Goal: Task Accomplishment & Management: Complete application form

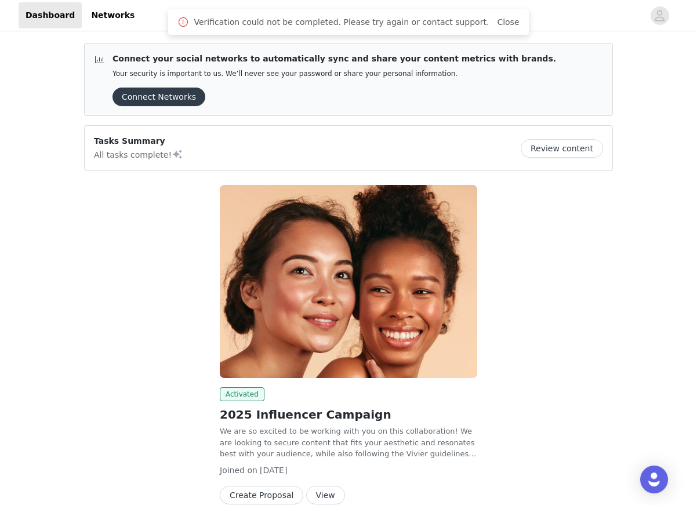
scroll to position [57, 0]
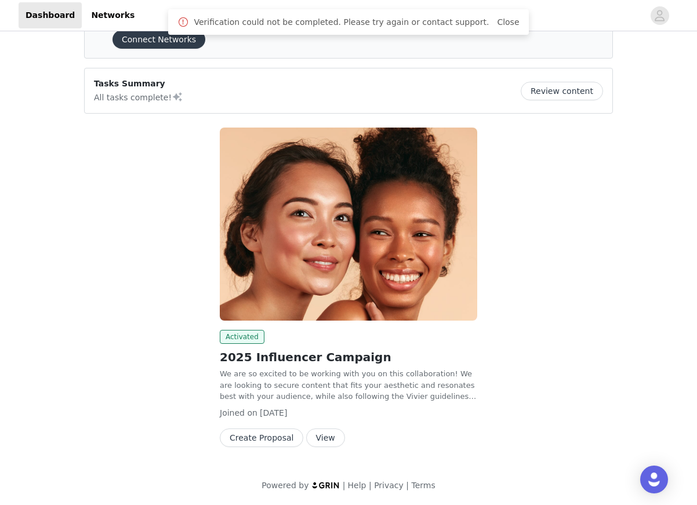
click at [289, 284] on img at bounding box center [349, 224] width 258 height 193
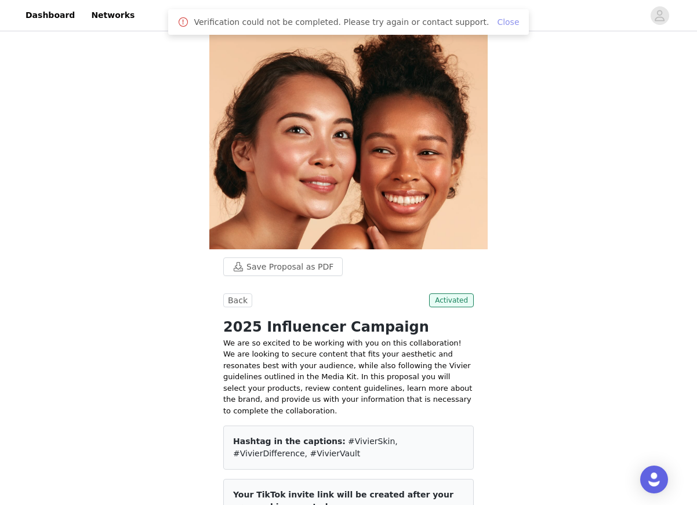
click at [497, 22] on link "Close" at bounding box center [508, 21] width 22 height 9
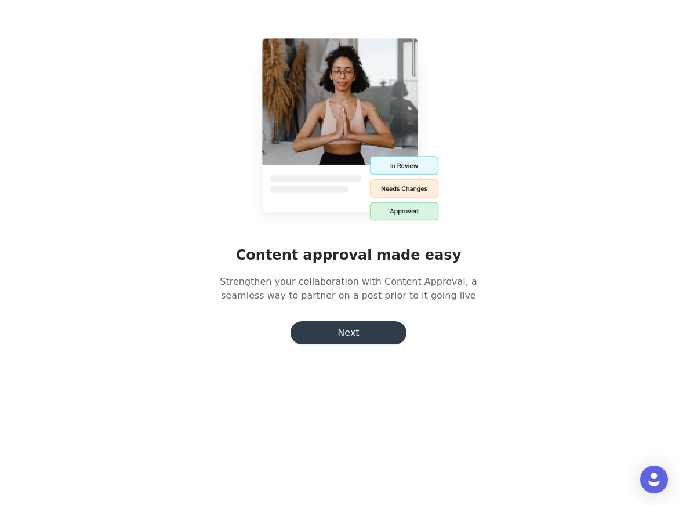
click at [388, 332] on button "Next" at bounding box center [349, 332] width 116 height 23
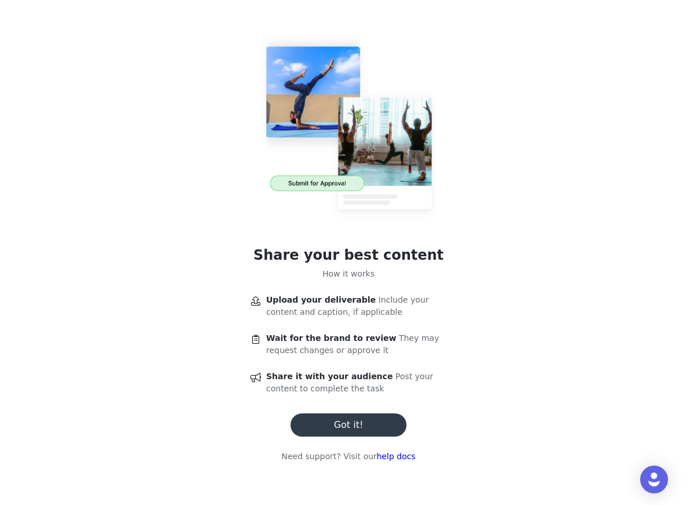
click at [376, 416] on button "Got it!" at bounding box center [349, 425] width 116 height 23
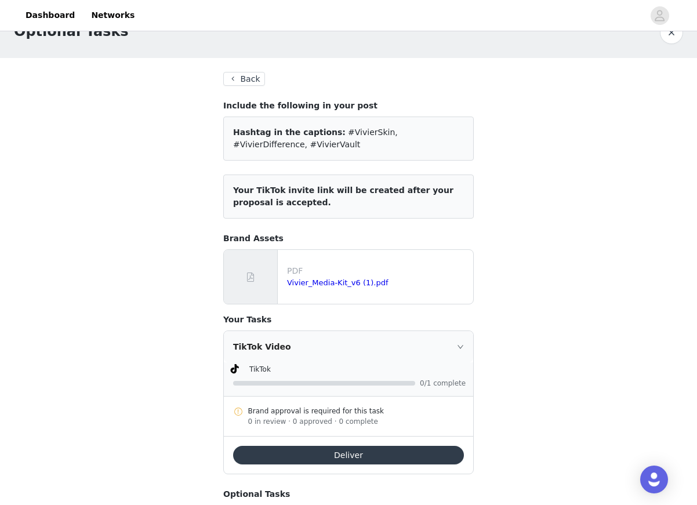
scroll to position [35, 0]
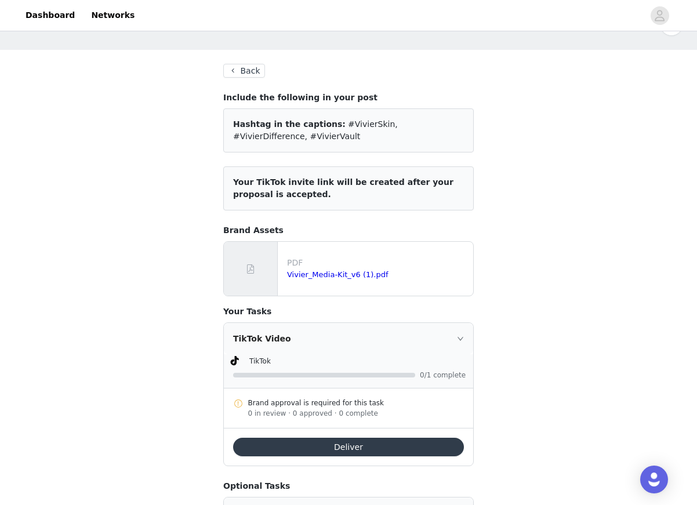
click at [355, 448] on button "Deliver" at bounding box center [348, 447] width 231 height 19
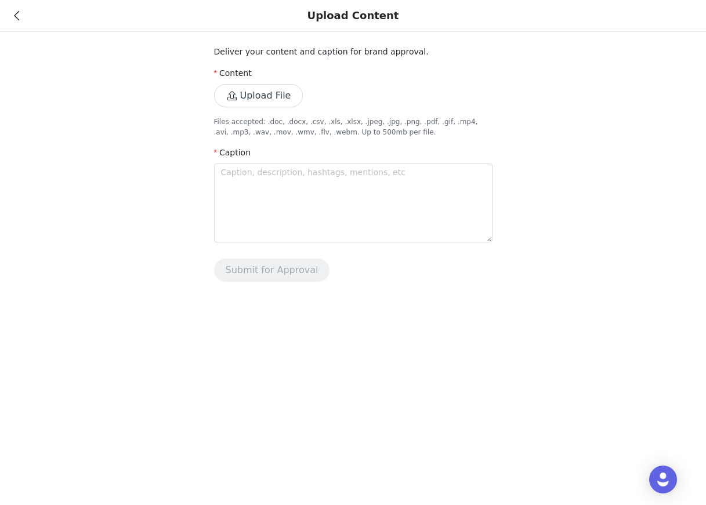
click at [249, 92] on button "Upload File" at bounding box center [258, 95] width 89 height 23
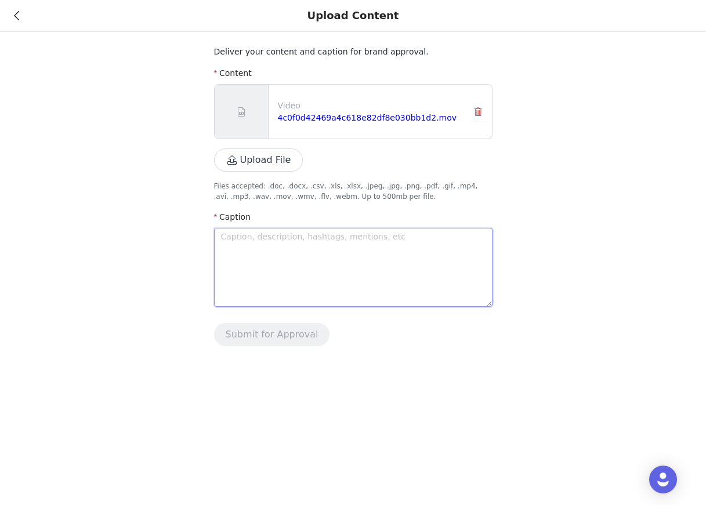
click at [257, 236] on textarea at bounding box center [353, 267] width 278 height 79
type textarea "s"
type textarea "su"
type textarea "suc"
type textarea "such"
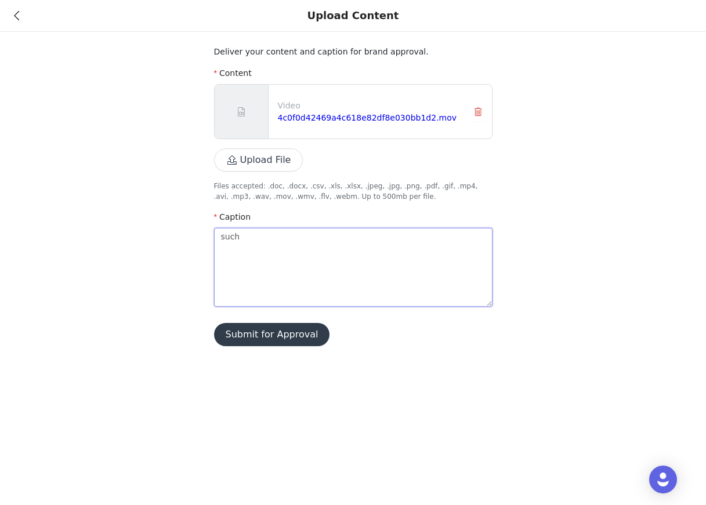
type textarea "such"
type textarea "such a"
type textarea "such an"
type textarea "such an u"
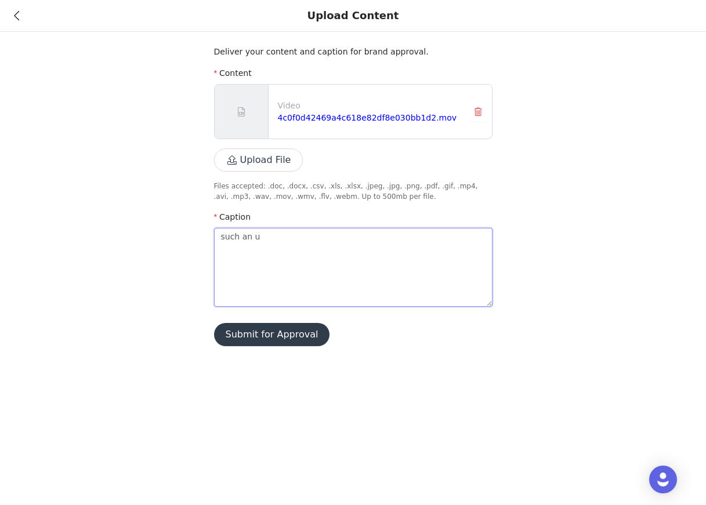
type textarea "such an un"
type textarea "such an und"
type textarea "such an unde"
type textarea "such an under"
type textarea "such an underr"
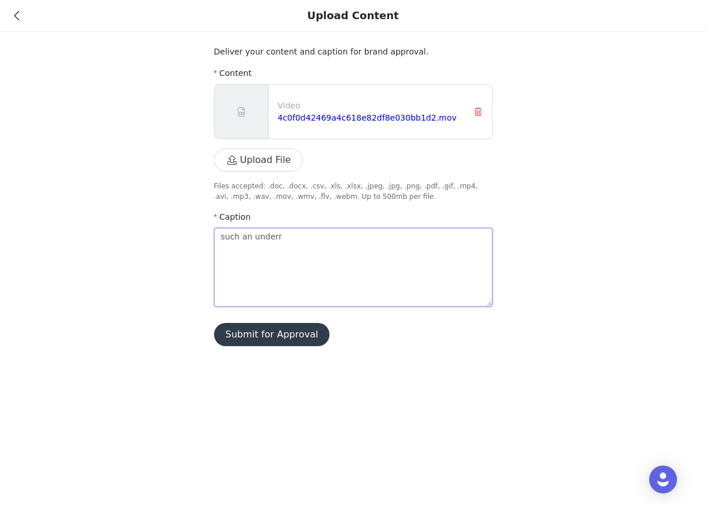
type textarea "such an underra"
type textarea "such an underrat"
type textarea "such an underrate"
type textarea "such an underrated"
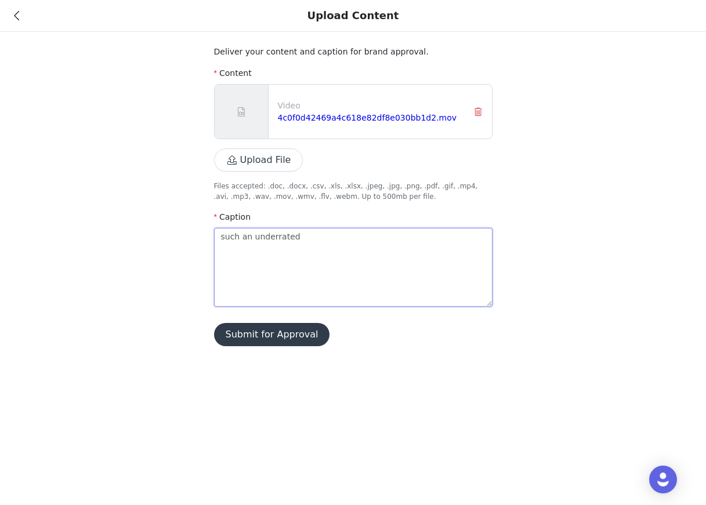
type textarea "such an underrated p"
type textarea "such an underrated pr"
type textarea "such an underrated p"
type textarea "such an underrated ps"
type textarea "such an underrated psk"
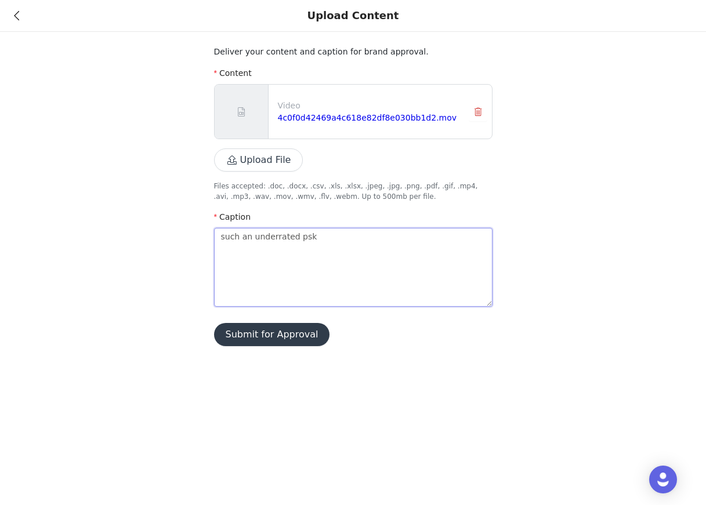
type textarea "such an underrated pski"
type textarea "such an underrated pskin"
type textarea "such an underrated pskinc"
type textarea "such an underrated pskinca"
type textarea "such an underrated pskinc"
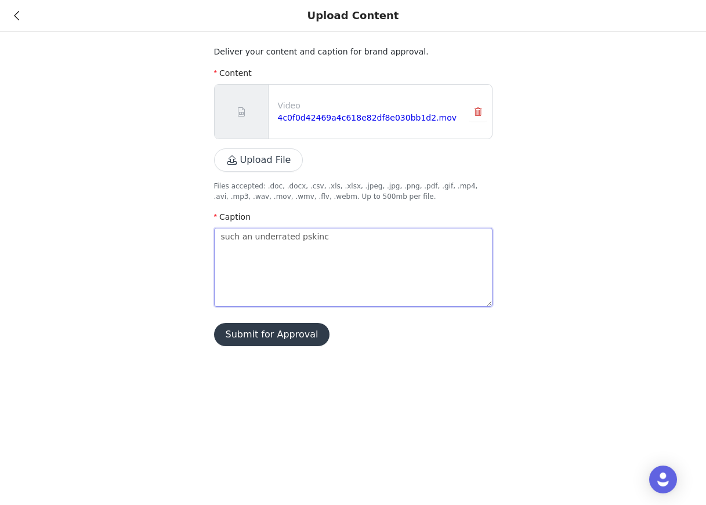
type textarea "such an underrated pskin"
type textarea "such an underrated pski"
type textarea "such an underrated psk"
type textarea "such an underrated ps"
type textarea "such an underrated p"
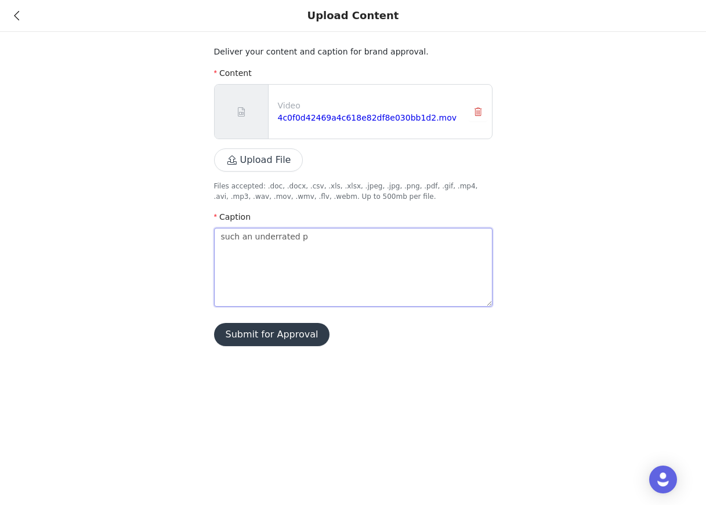
type textarea "such an underrated"
type textarea "such an underrated s"
type textarea "such an underrated sk"
type textarea "such an underrated ski"
type textarea "such an underrated skin"
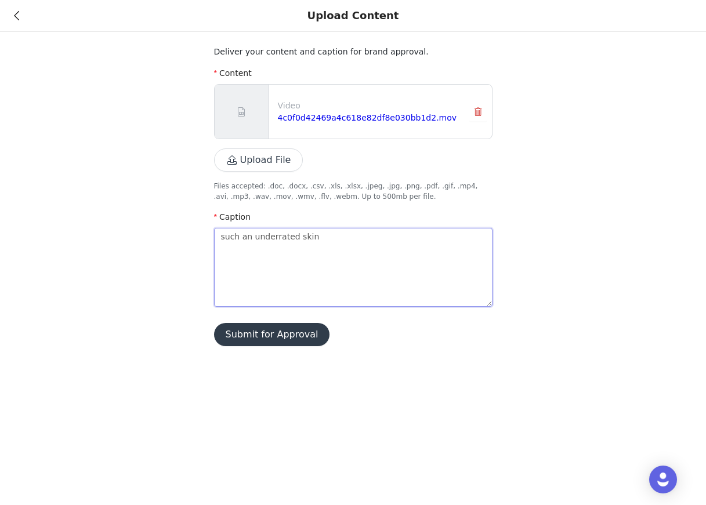
type textarea "such an underrated skinc"
type textarea "such an underrated skinca"
type textarea "such an underrated skincar"
type textarea "such an underrated skincare"
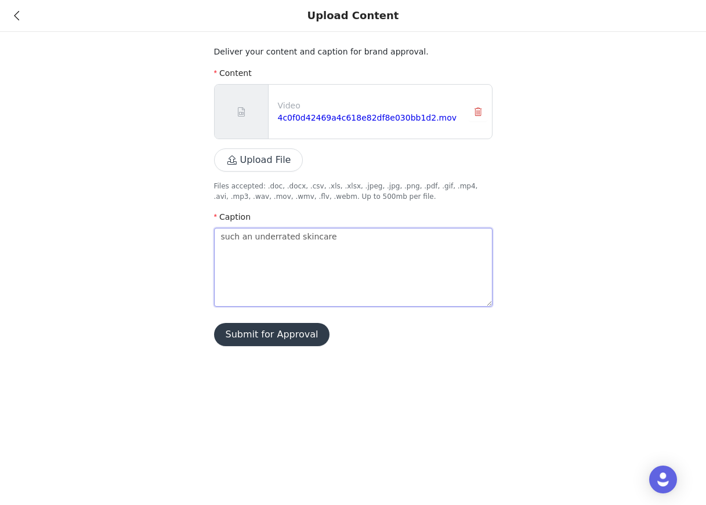
type textarea "such an underrated skincare p"
type textarea "such an underrated skincare pr"
type textarea "such an underrated skincare pro"
type textarea "such an underrated skincare prod"
type textarea "such an underrated skincare produ"
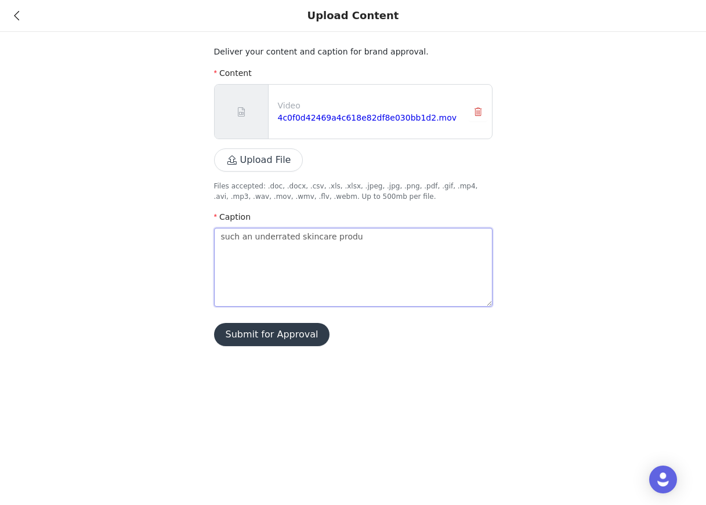
type textarea "such an underrated skincare produc"
type textarea "such an underrated skincare product"
type textarea "such an underrated skincare product!"
type textarea "such an underrated skincare product! @"
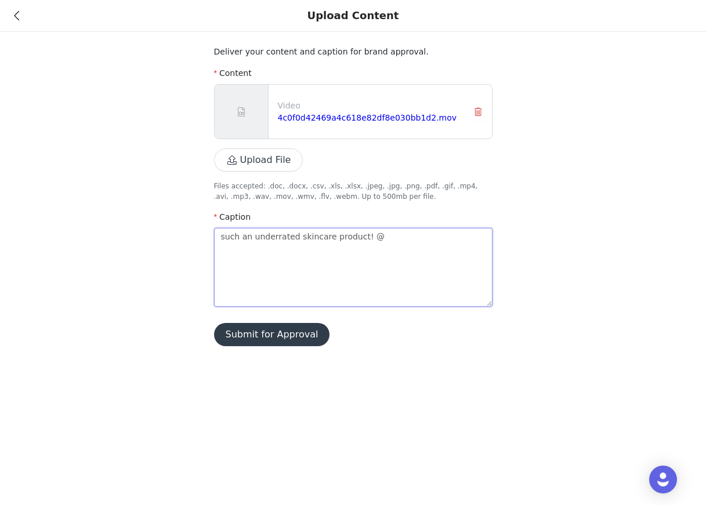
type textarea "such an underrated skincare product! @v"
type textarea "such an underrated skincare product! @vi"
type textarea "such an underrated skincare product! @viv"
type textarea "such an underrated skincare product! @vivi"
type textarea "such an underrated skincare product! @vivie"
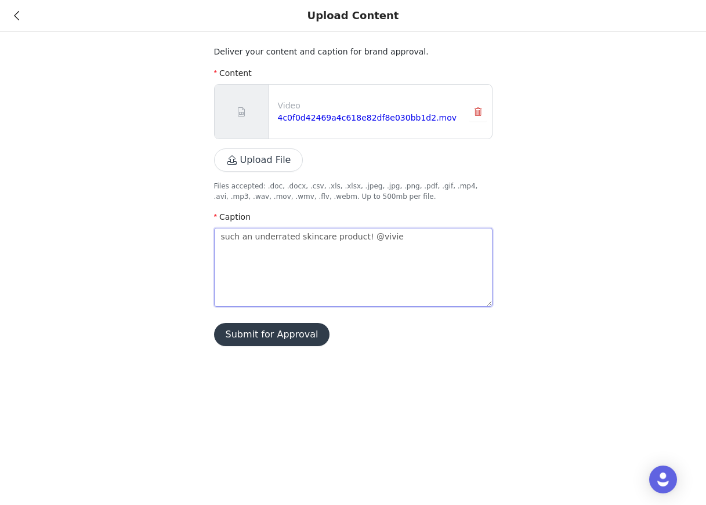
type textarea "such an underrated skincare product! @vivier"
type textarea "such an underrated skincare product! @viviers"
type textarea "such an underrated skincare product! @viviersk"
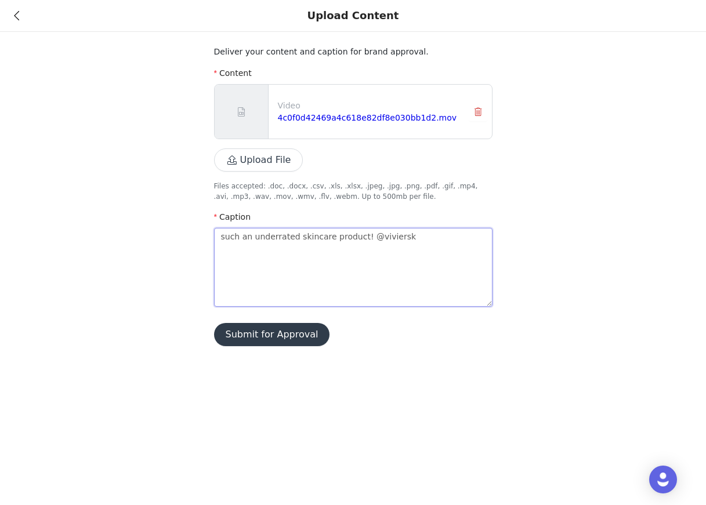
type textarea "such an underrated skincare product! @vivierski"
type textarea "such an underrated skincare product! @vivierskin"
type textarea "such an underrated skincare product! @vivierskin #"
type textarea "such an underrated skincare product! @vivierskin #v"
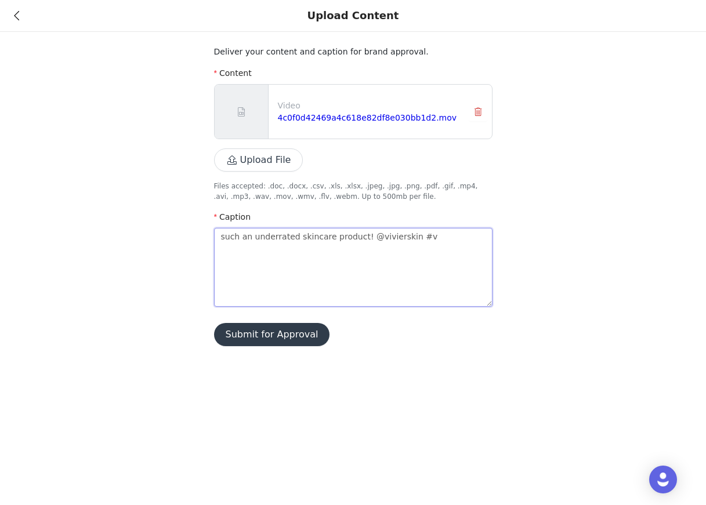
type textarea "such an underrated skincare product! @vivierskin #vi"
type textarea "such an underrated skincare product! @vivierskin #viv"
type textarea "such an underrated skincare product! @vivierskin #vivi"
type textarea "such an underrated skincare product! @vivierskin #vivie"
type textarea "such an underrated skincare product! @vivierskin #vivier"
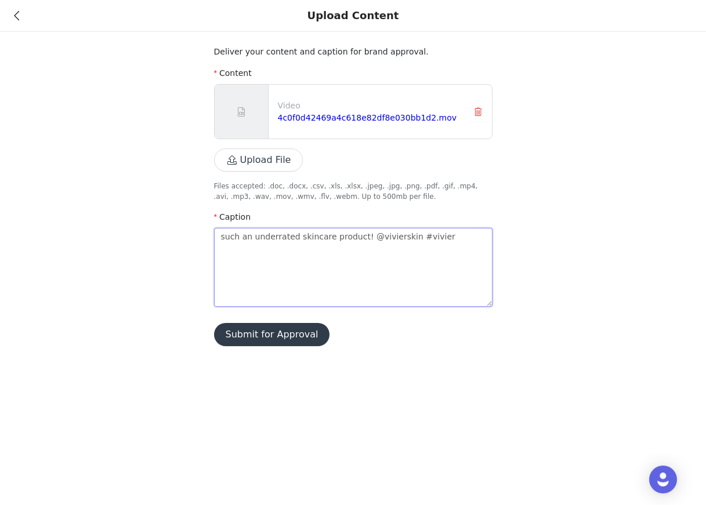
type textarea "such an underrated skincare product! @vivierskin #viviers"
type textarea "such an underrated skincare product! @vivierskin #viviersk"
type textarea "such an underrated skincare product! @vivierskin #vivierski"
type textarea "such an underrated skincare product! @vivierskin #viviersk"
type textarea "such an underrated skincare product! @vivierskin #vivierski"
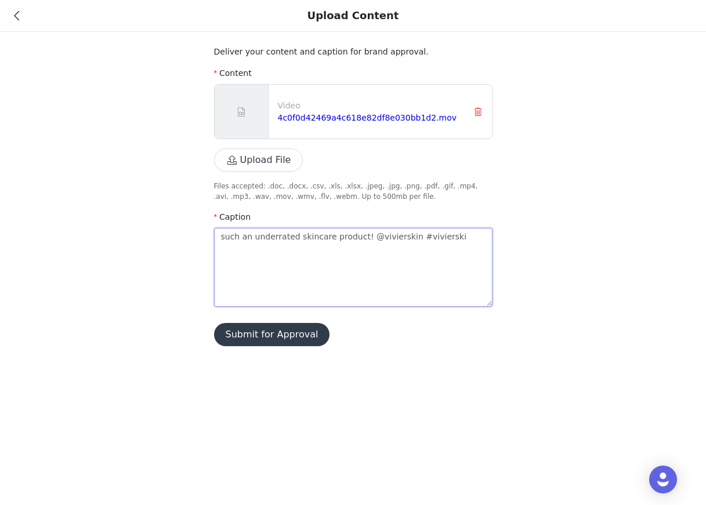
type textarea "such an underrated skincare product! @vivierskin #vivierskin"
type textarea "such an underrated skincare product! @vivierskin #vivierskin #"
type textarea "such an underrated skincare product! @vivierskin #vivierskin #s"
type textarea "such an underrated skincare product! @vivierskin #vivierskin #"
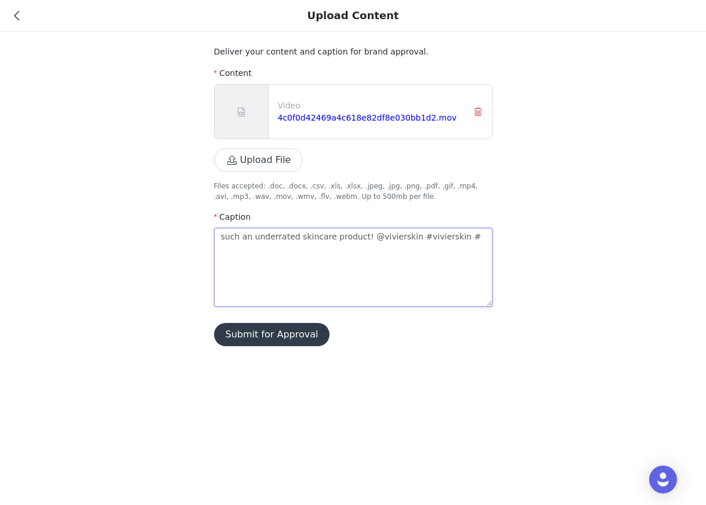
type textarea "such an underrated skincare product! @vivierskin #vivierskin #v"
type textarea "such an underrated skincare product! @vivierskin #vivierskin #vi"
type textarea "such an underrated skincare product! @vivierskin #vivierskin #viv"
type textarea "such an underrated skincare product! @vivierskin #vivierskin #vivi"
type textarea "such an underrated skincare product! @vivierskin #vivierskin #vivie"
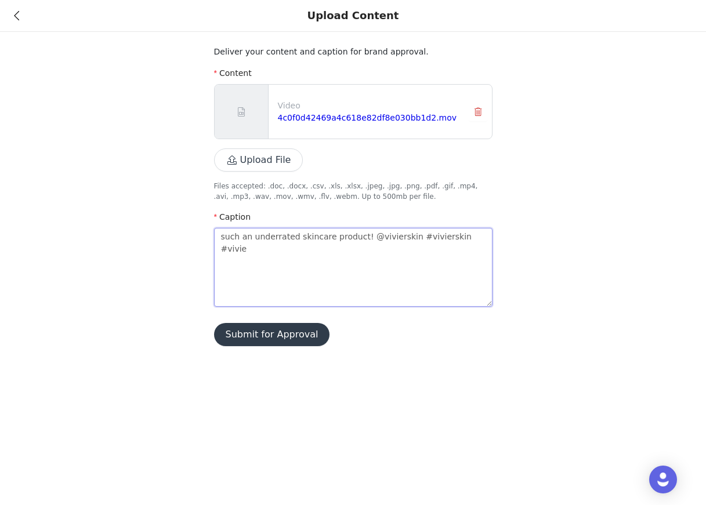
type textarea "such an underrated skincare product! @vivierskin #vivierskin #vivier"
type textarea "such an underrated skincare product! @vivierskin #vivierskin #vivierd"
type textarea "such an underrated skincare product! @vivierskin #vivierskin #vivierdi"
type textarea "such an underrated skincare product! @vivierskin #vivierskin #vivierdif"
type textarea "such an underrated skincare product! @vivierskin #vivierskin #vivierdife"
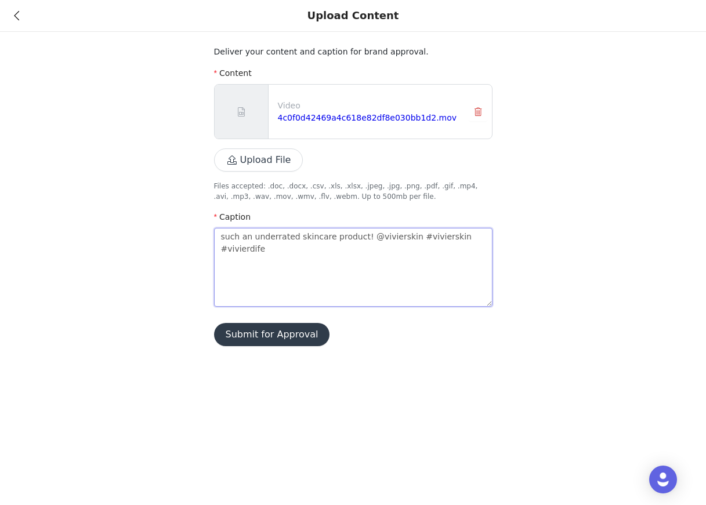
type textarea "such an underrated skincare product! @vivierskin #vivierskin #vivierdif"
type textarea "such an underrated skincare product! @vivierskin #vivierskin #vivierdiff"
type textarea "such an underrated skincare product! @vivierskin #vivierskin #vivierdiffe"
type textarea "such an underrated skincare product! @vivierskin #vivierskin #vivierdiffer"
type textarea "such an underrated skincare product! @vivierskin #vivierskin #vivierdiffere"
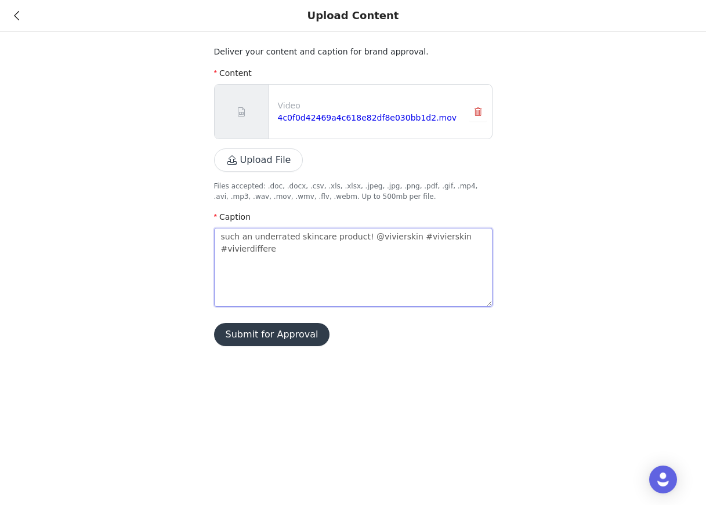
type textarea "such an underrated skincare product! @vivierskin #vivierskin #vivierdifferen"
click at [247, 339] on button "Submit for Approval" at bounding box center [272, 334] width 116 height 23
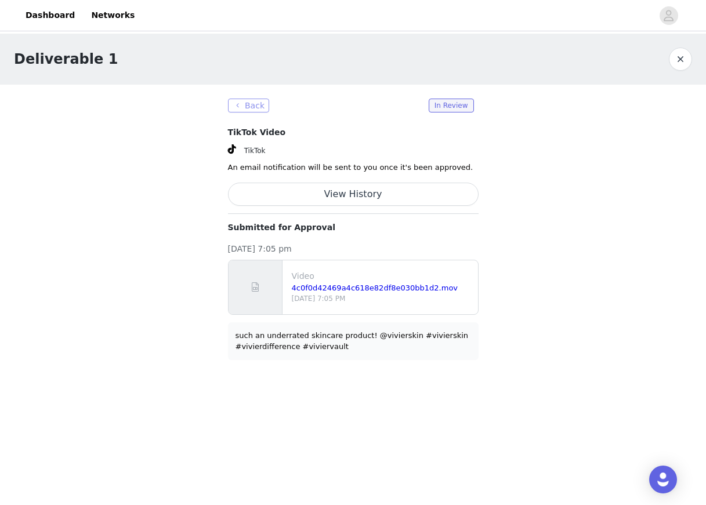
click at [258, 103] on button "Back" at bounding box center [249, 106] width 42 height 14
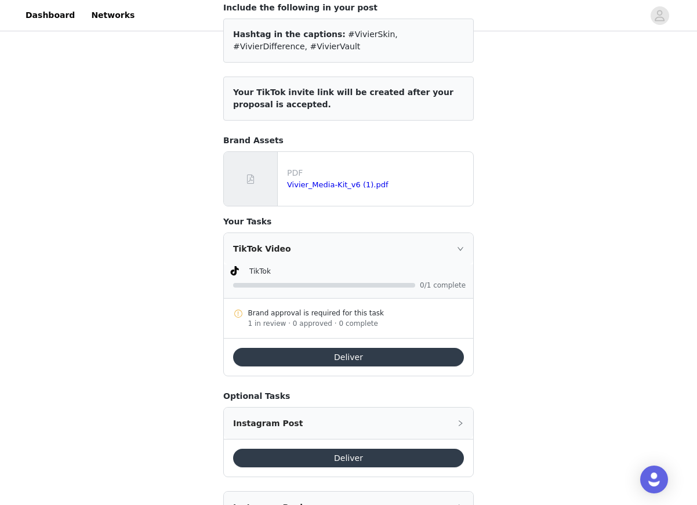
scroll to position [195, 0]
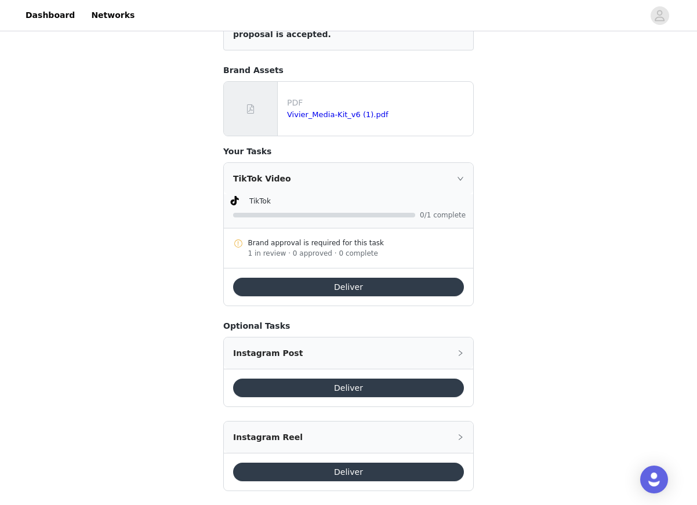
click at [331, 288] on button "Deliver" at bounding box center [348, 287] width 231 height 19
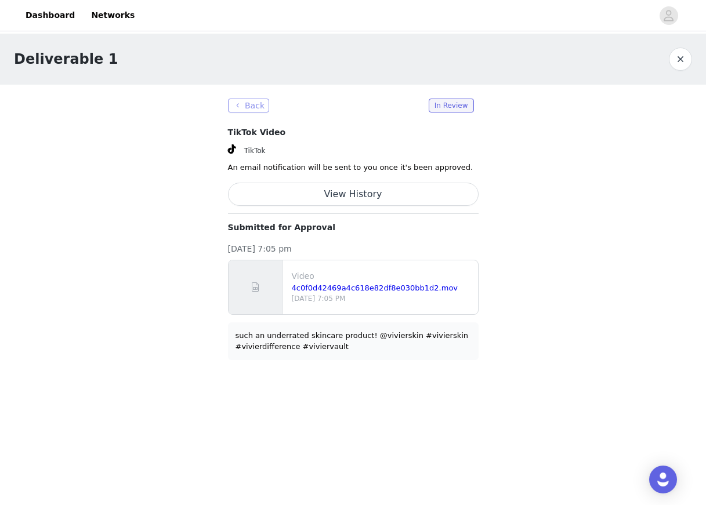
click at [256, 112] on button "Back" at bounding box center [249, 106] width 42 height 14
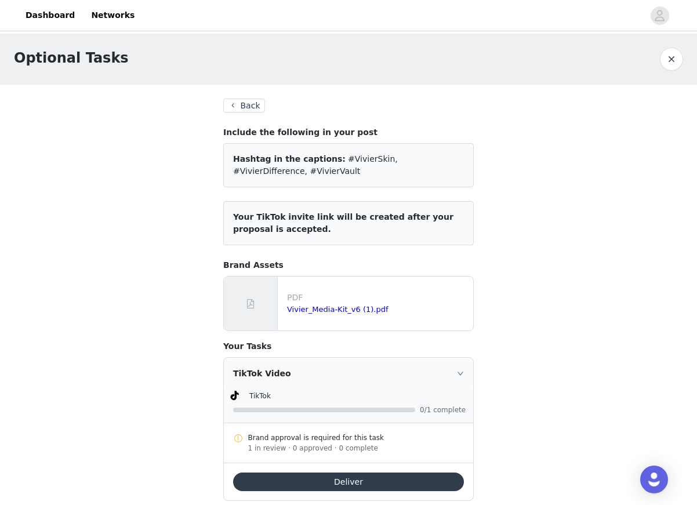
click at [241, 107] on button "Back" at bounding box center [244, 106] width 42 height 14
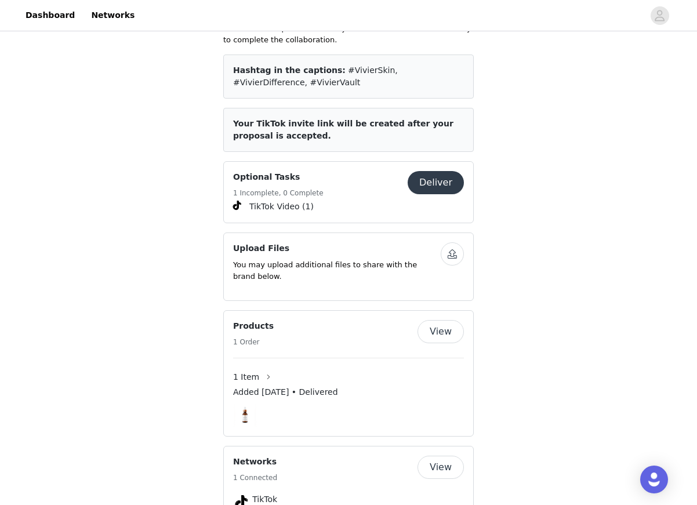
scroll to position [374, 0]
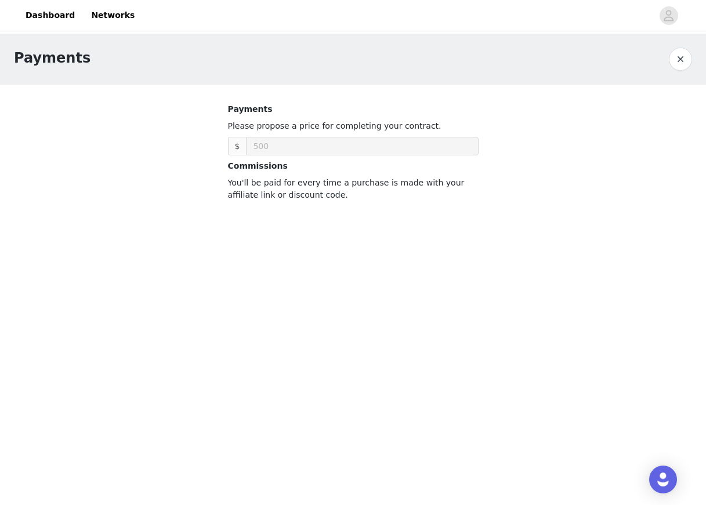
click at [672, 61] on button "button" at bounding box center [680, 59] width 23 height 23
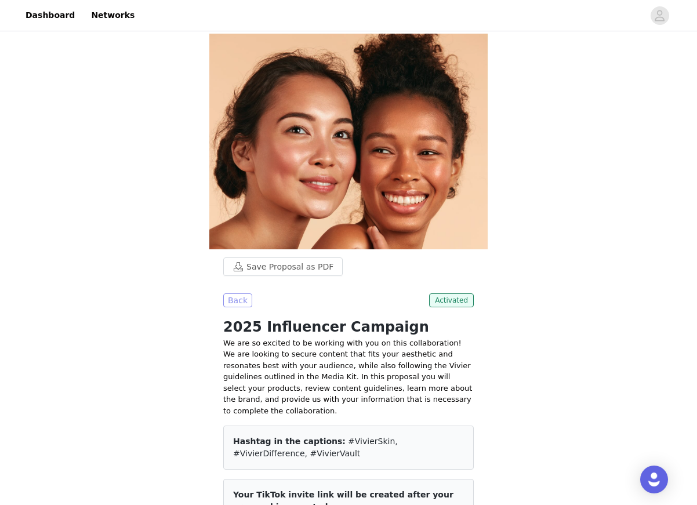
click at [236, 294] on button "Back" at bounding box center [237, 301] width 29 height 14
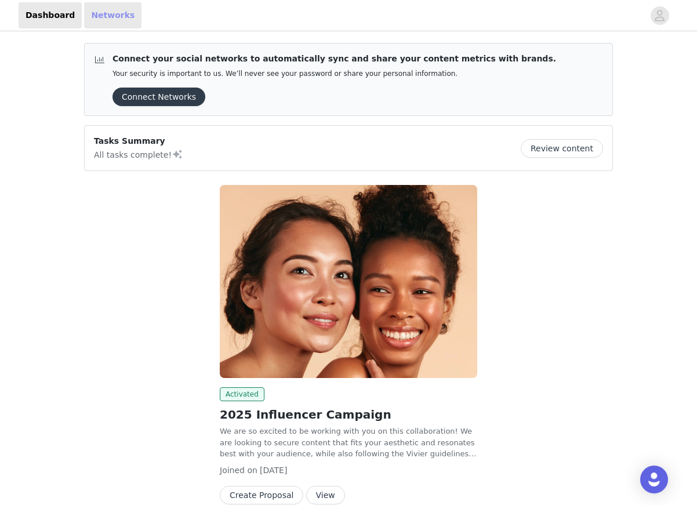
click at [100, 11] on link "Networks" at bounding box center [112, 15] width 57 height 26
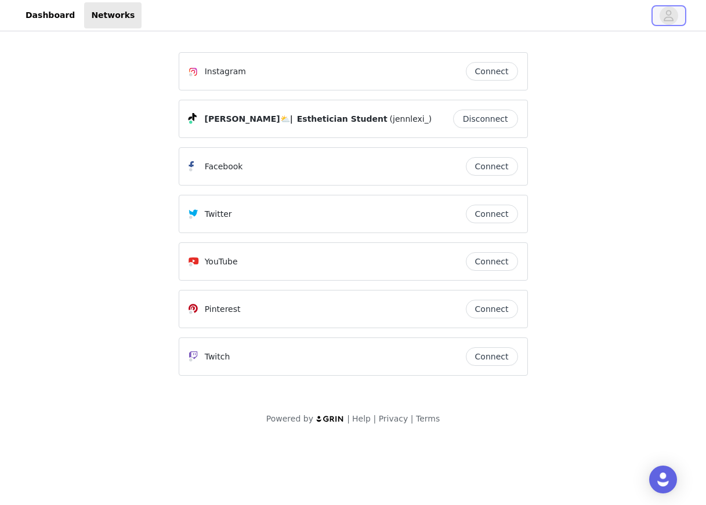
click at [661, 19] on span "button" at bounding box center [669, 15] width 19 height 19
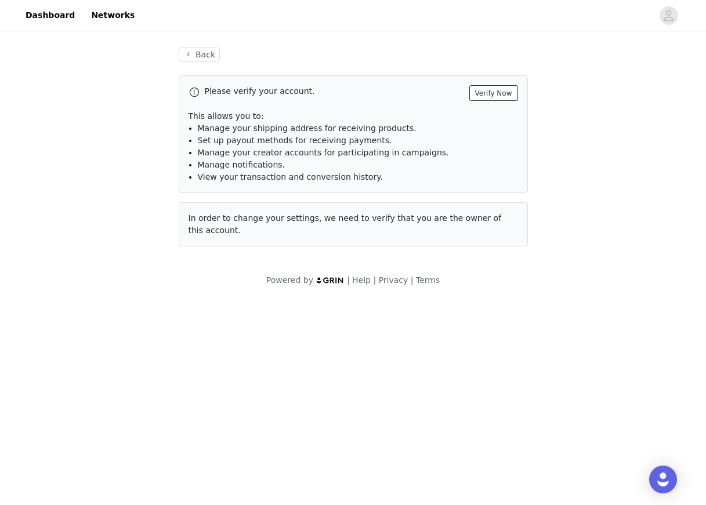
click at [494, 95] on button "Verify Now" at bounding box center [493, 93] width 49 height 16
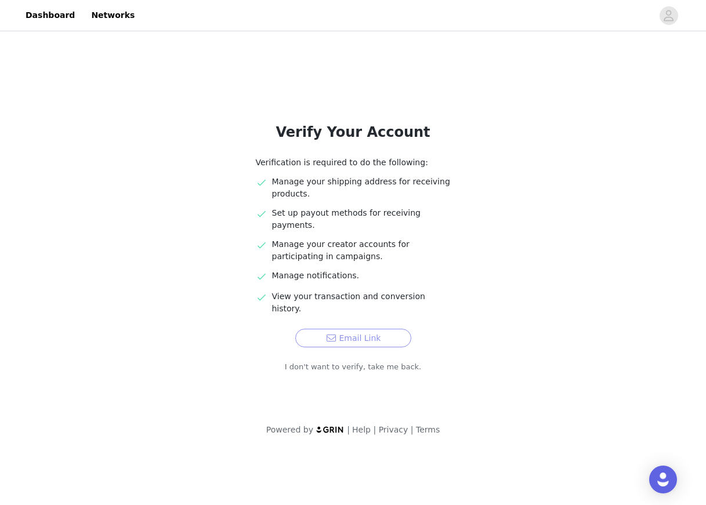
click at [387, 329] on button "Email Link" at bounding box center [353, 338] width 116 height 19
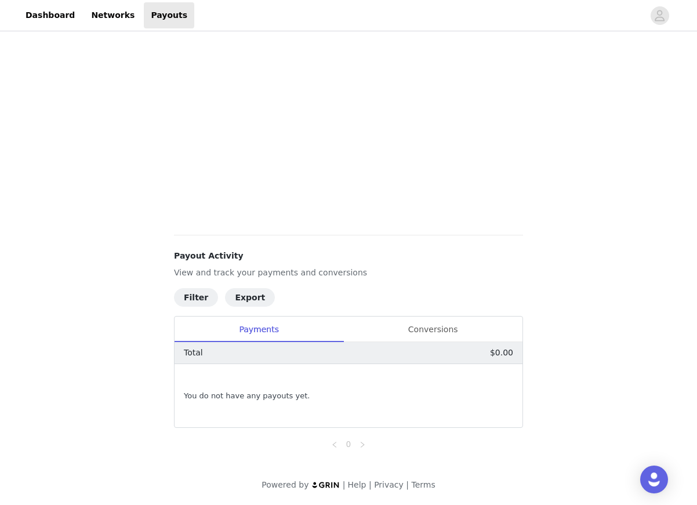
scroll to position [190, 0]
